Goal: Entertainment & Leisure: Consume media (video, audio)

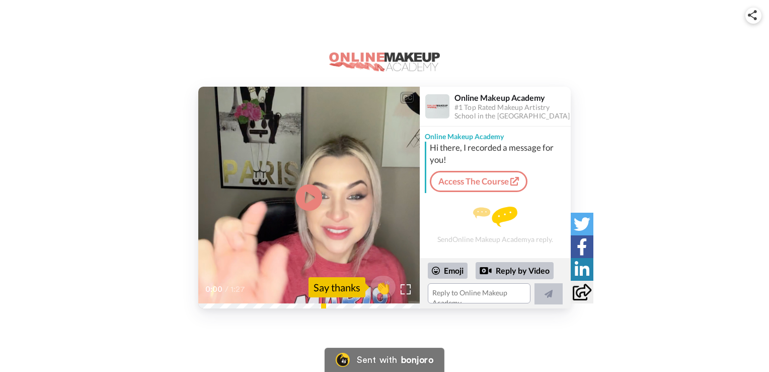
click at [312, 196] on icon "Play/Pause" at bounding box center [309, 198] width 27 height 48
click at [324, 198] on video at bounding box center [309, 198] width 222 height 222
drag, startPoint x: 408, startPoint y: 292, endPoint x: 410, endPoint y: 329, distance: 37.3
click at [408, 292] on img at bounding box center [406, 289] width 10 height 10
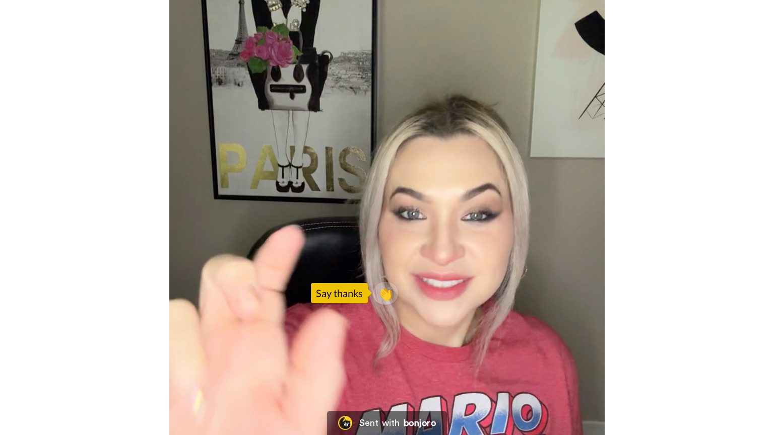
click at [409, 213] on video at bounding box center [387, 217] width 774 height 435
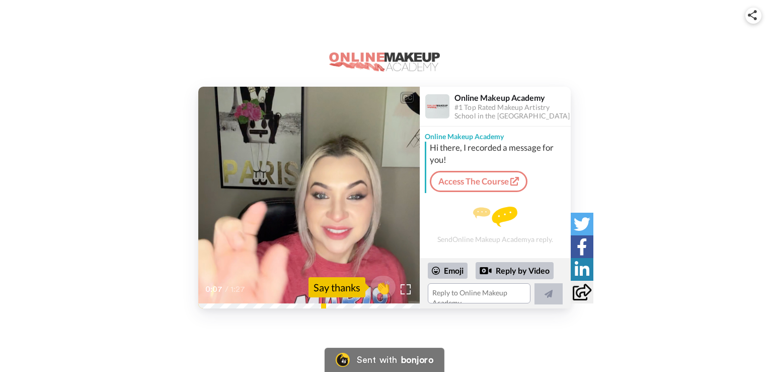
click at [326, 202] on video at bounding box center [309, 198] width 222 height 222
click at [330, 159] on video at bounding box center [309, 198] width 222 height 222
click at [380, 287] on span "👏" at bounding box center [384, 287] width 32 height 20
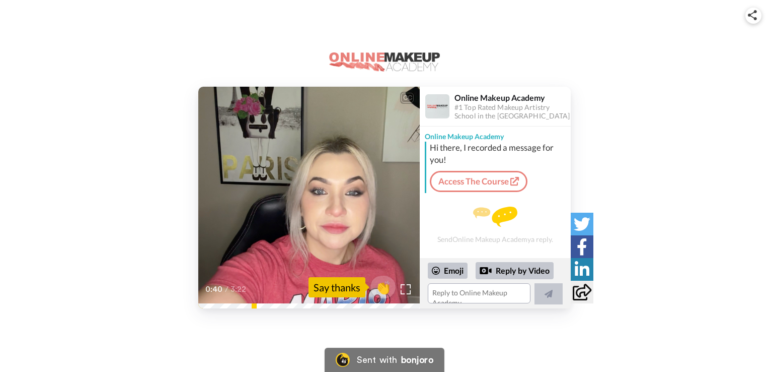
click at [347, 209] on video at bounding box center [309, 198] width 222 height 222
click at [308, 206] on icon at bounding box center [309, 197] width 27 height 27
click at [219, 214] on video at bounding box center [309, 198] width 222 height 222
click at [315, 205] on icon at bounding box center [309, 197] width 27 height 27
click at [382, 283] on span "👏" at bounding box center [384, 287] width 32 height 20
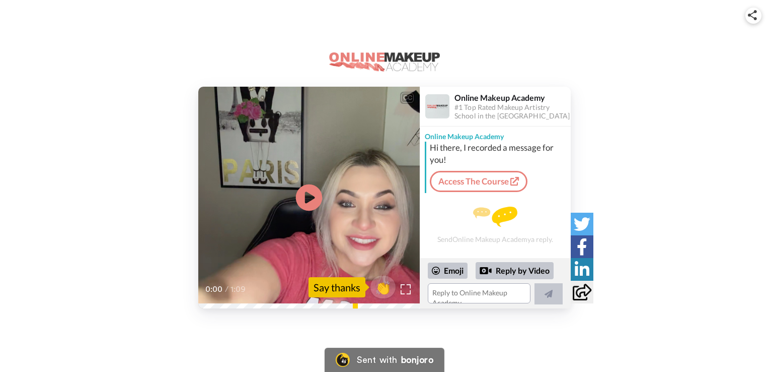
click at [316, 197] on icon at bounding box center [309, 197] width 27 height 27
click at [385, 289] on span "👏" at bounding box center [384, 287] width 32 height 20
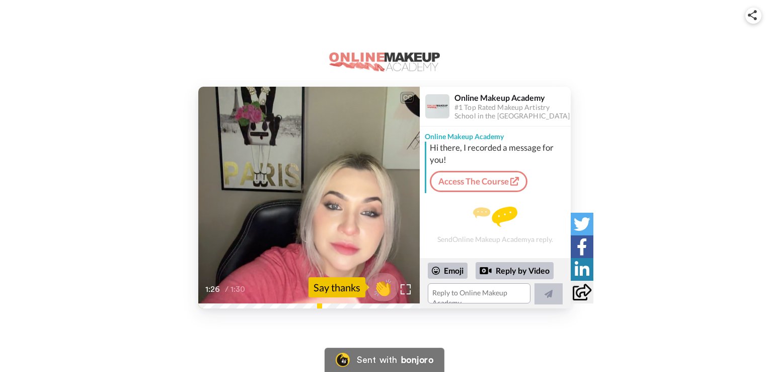
click at [383, 288] on span "👏" at bounding box center [384, 287] width 32 height 20
click at [320, 228] on video at bounding box center [309, 198] width 222 height 222
